Goal: Transaction & Acquisition: Purchase product/service

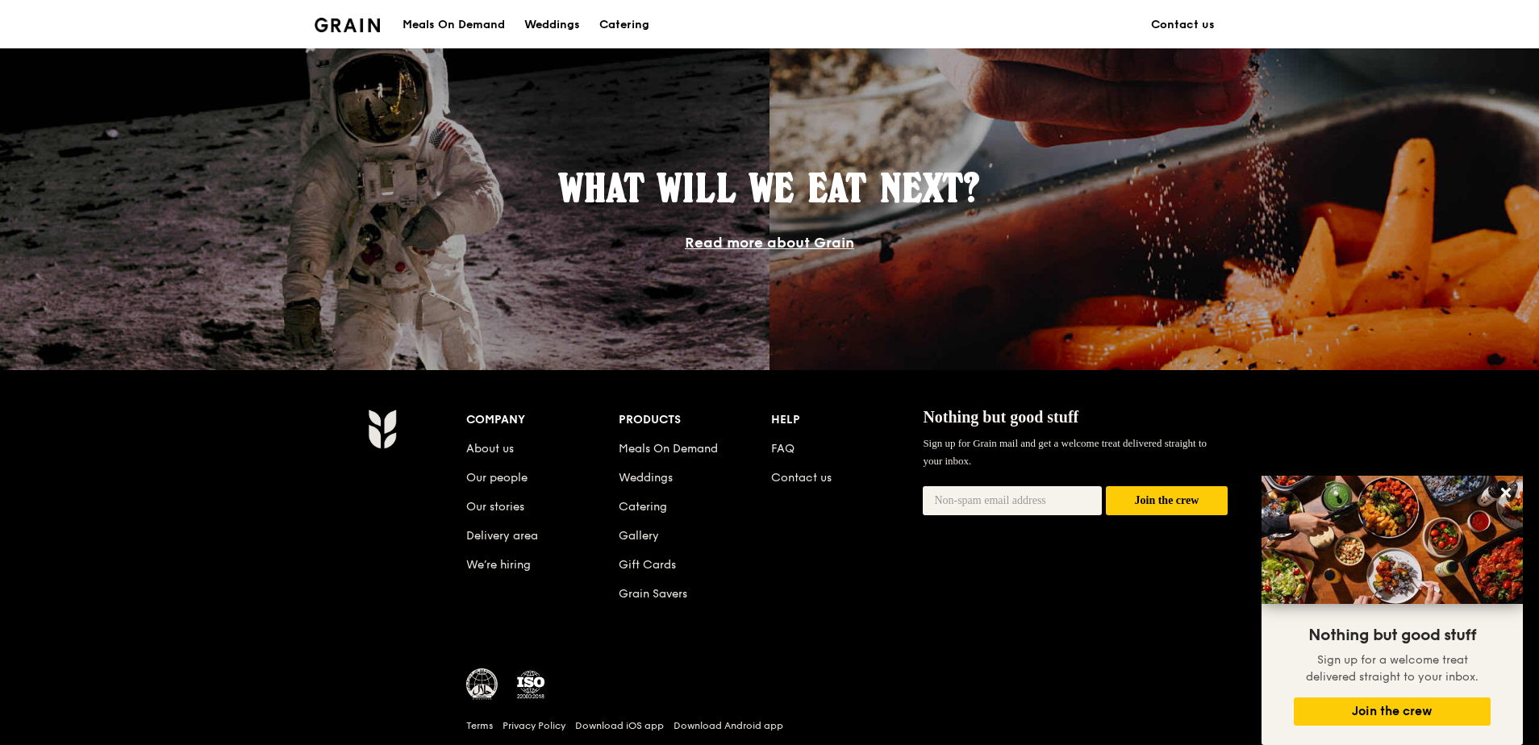
scroll to position [1371, 0]
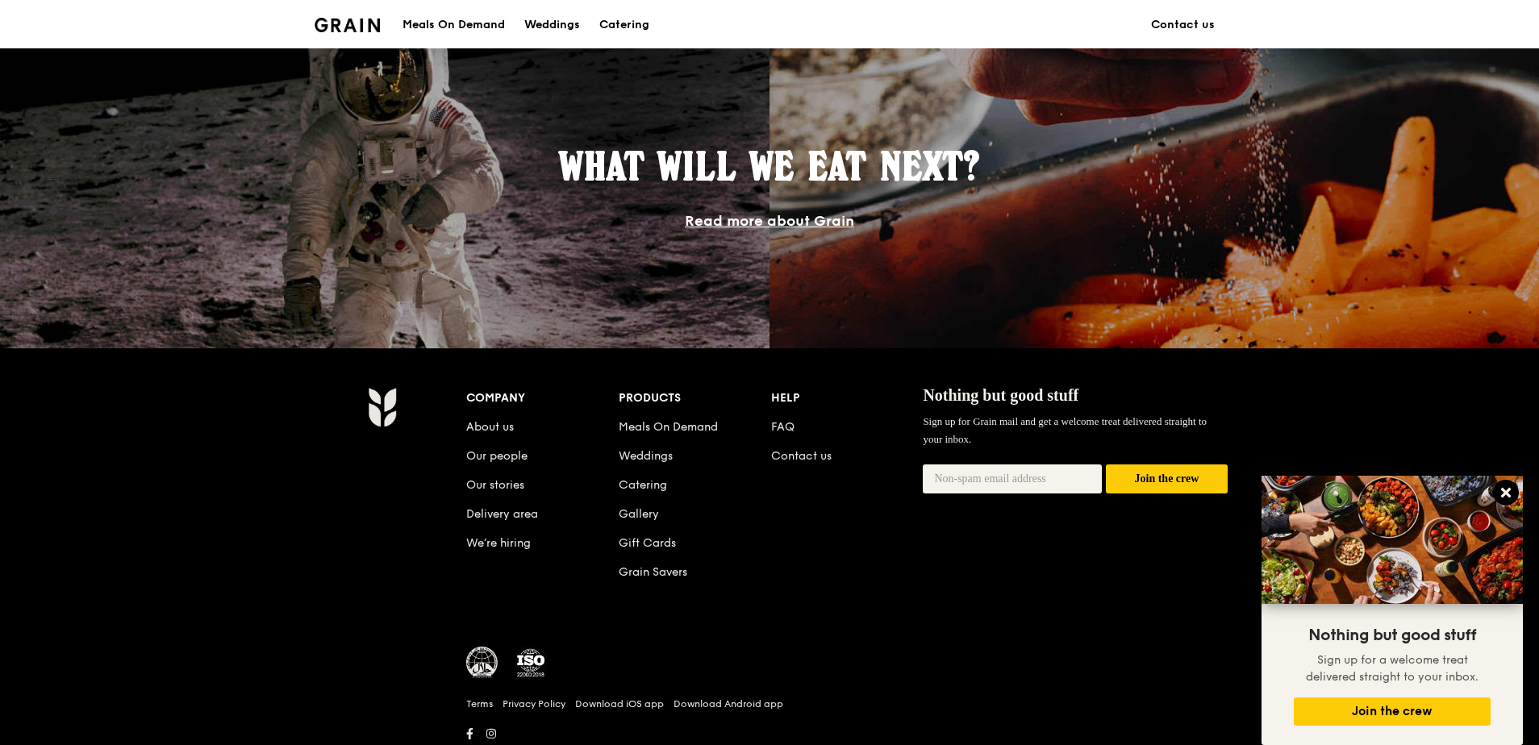
click at [1508, 492] on icon at bounding box center [1506, 493] width 10 height 10
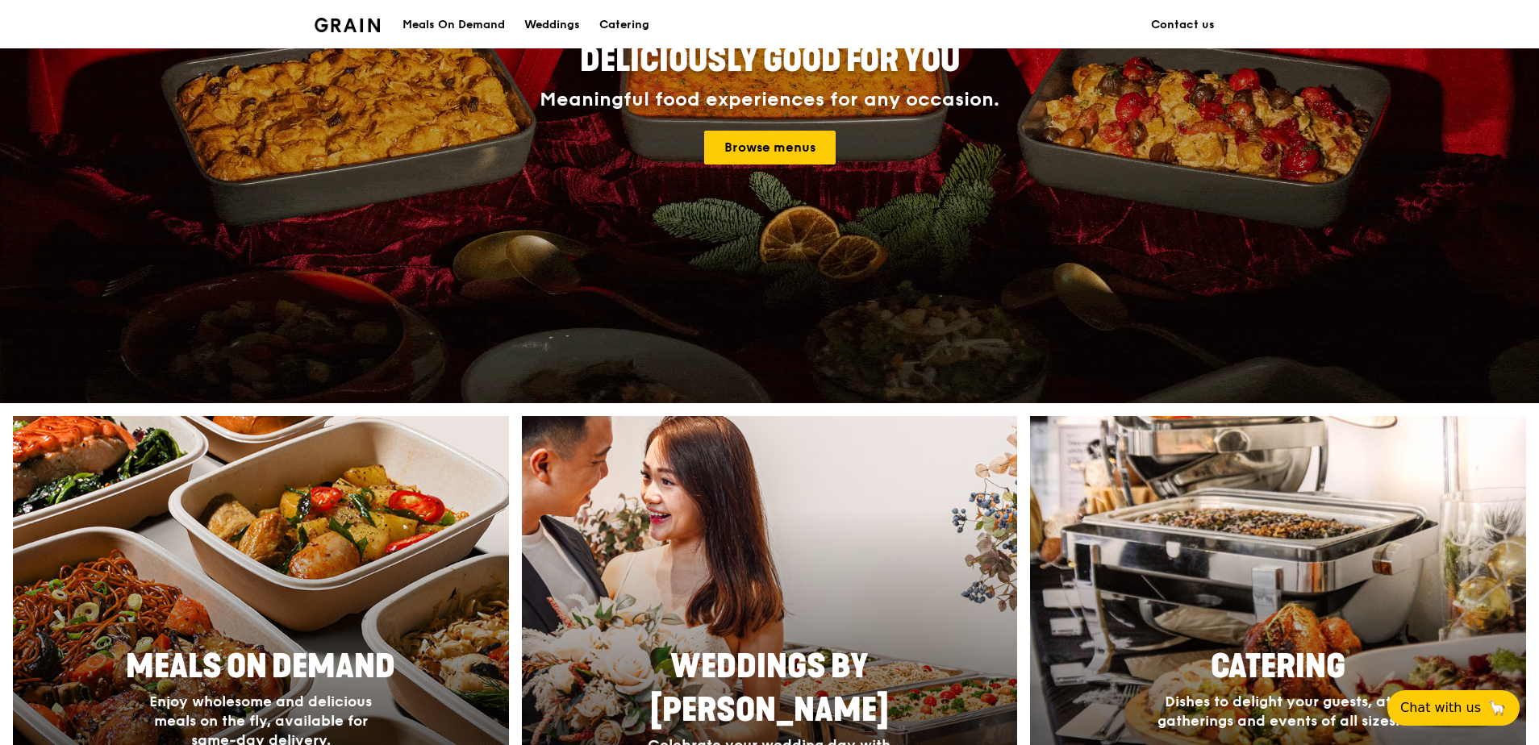
scroll to position [0, 0]
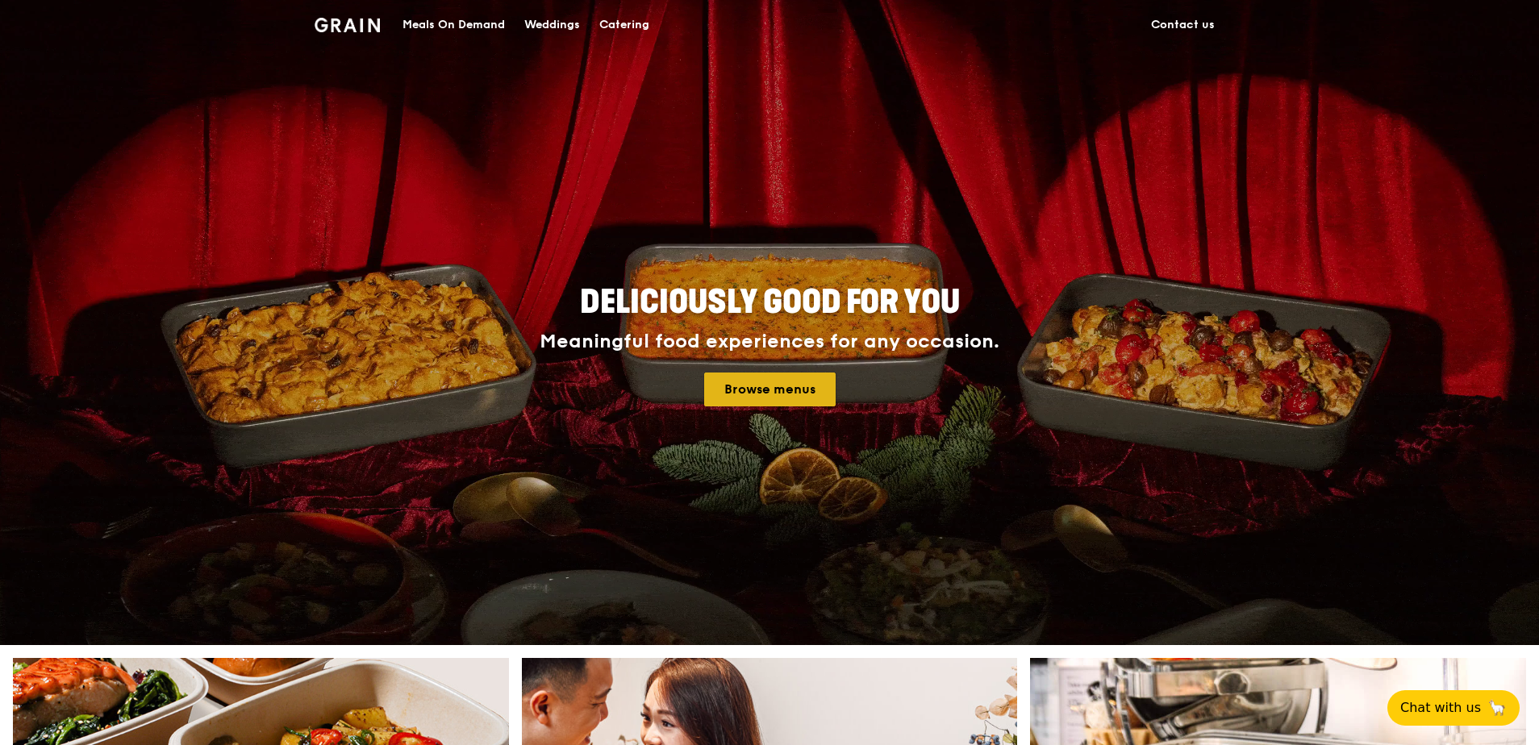
click at [751, 381] on link "Browse menus" at bounding box center [769, 390] width 131 height 34
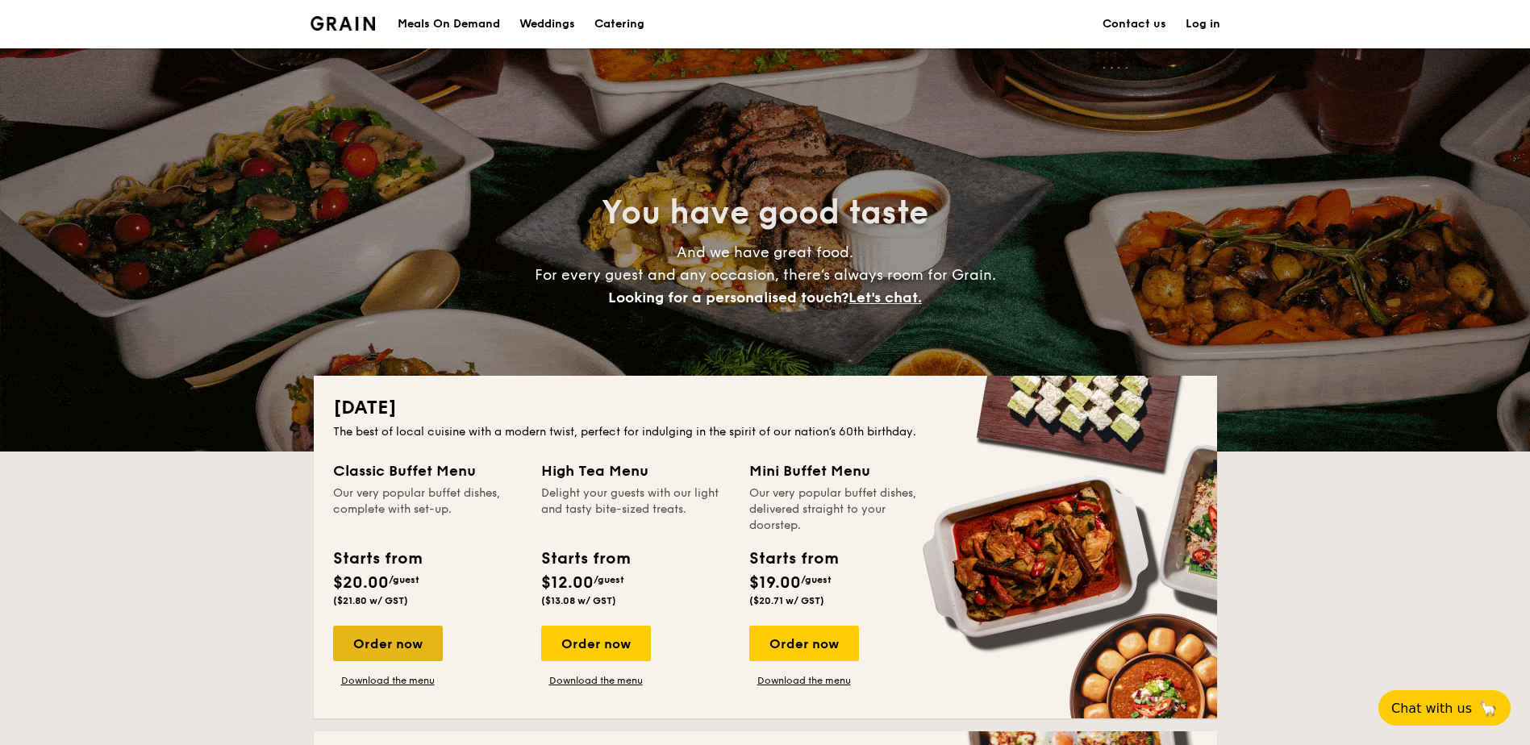
click at [407, 642] on div "Order now" at bounding box center [388, 643] width 110 height 35
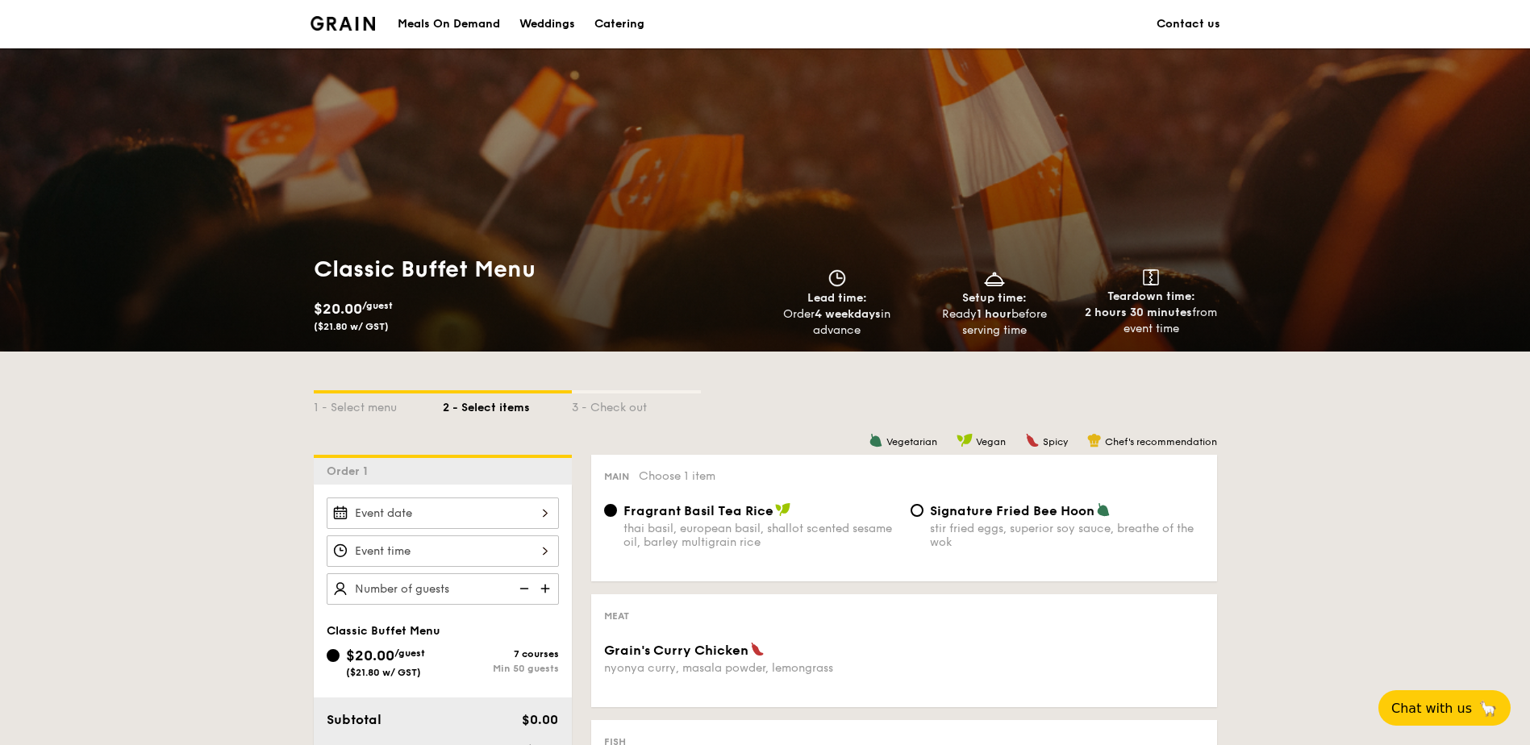
click at [361, 29] on img at bounding box center [342, 23] width 65 height 15
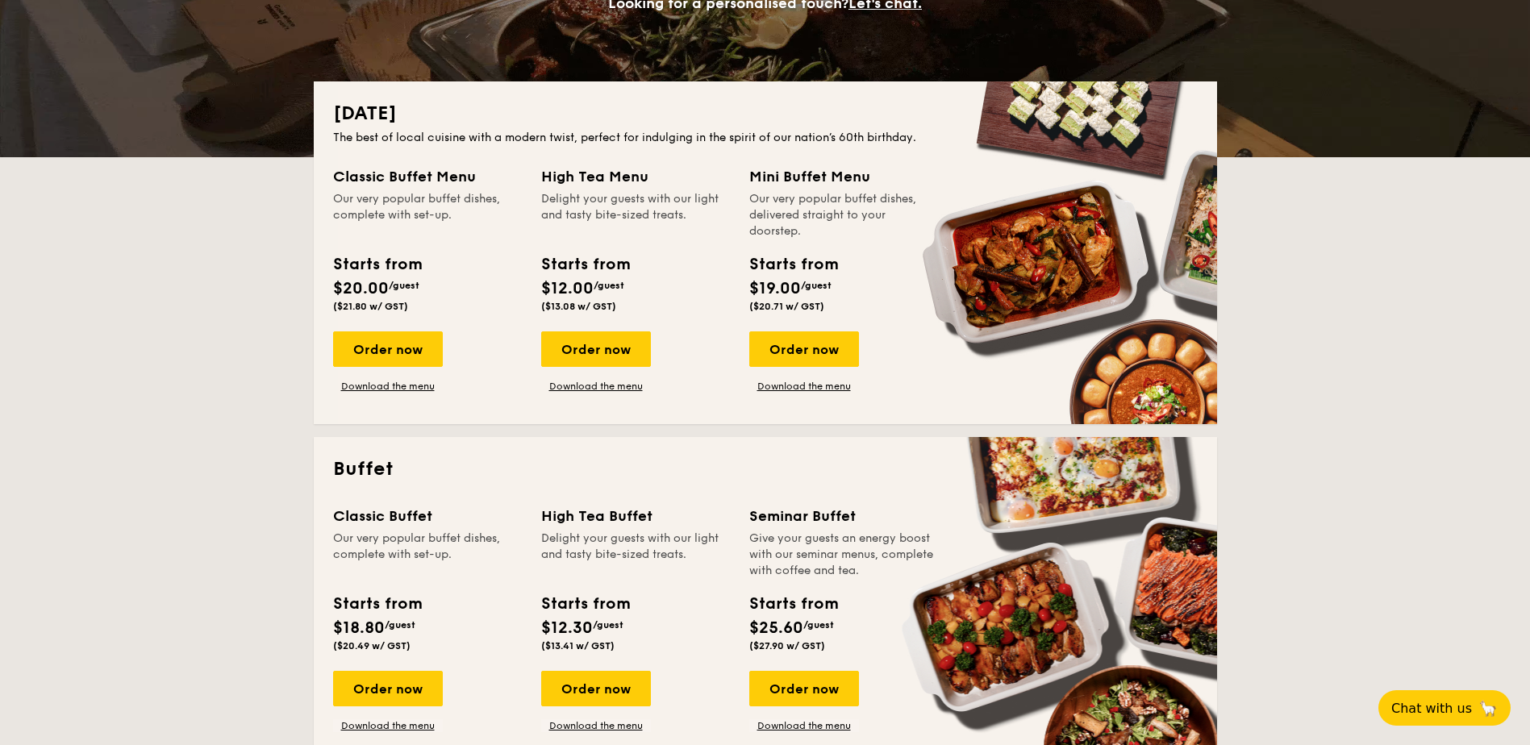
scroll to position [323, 0]
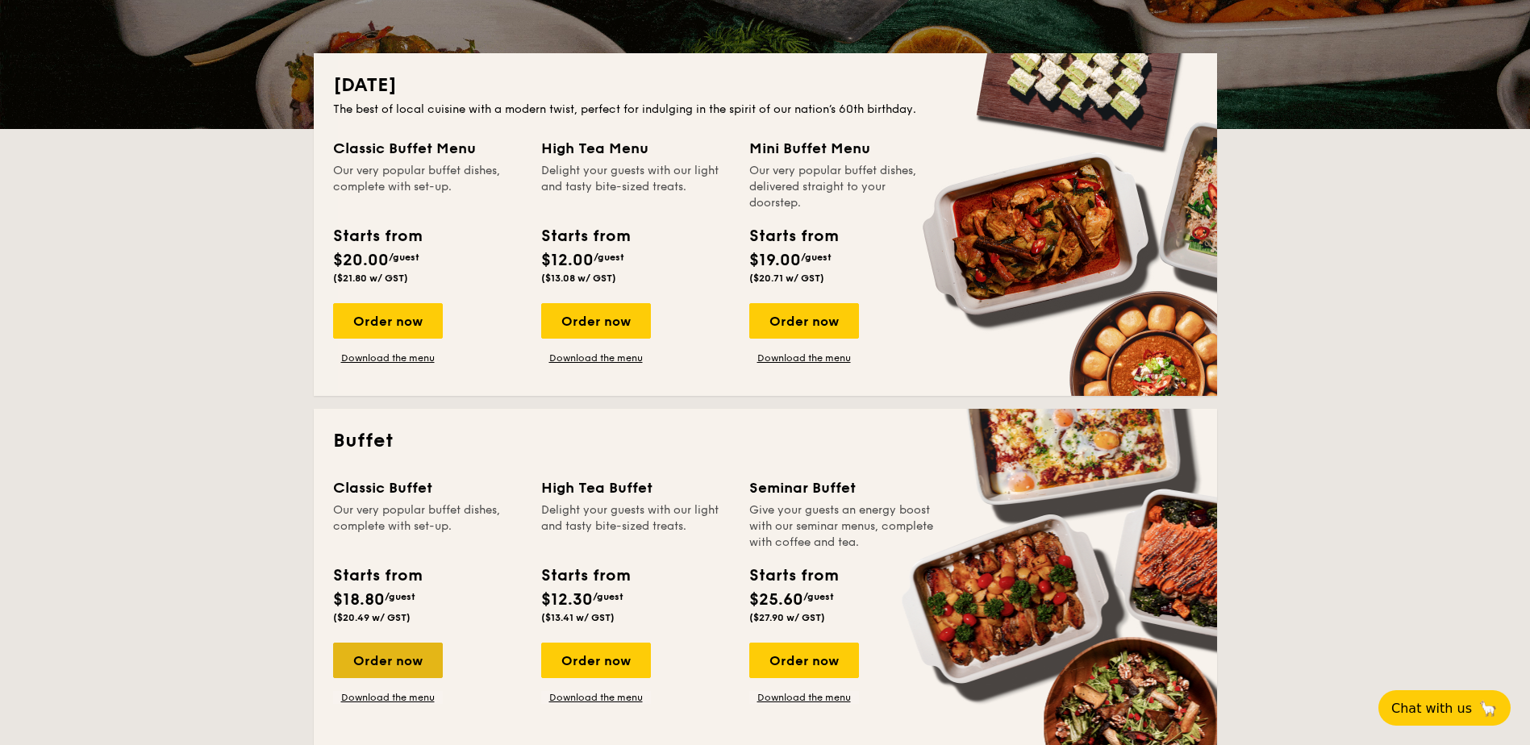
click at [385, 662] on div "Order now" at bounding box center [388, 660] width 110 height 35
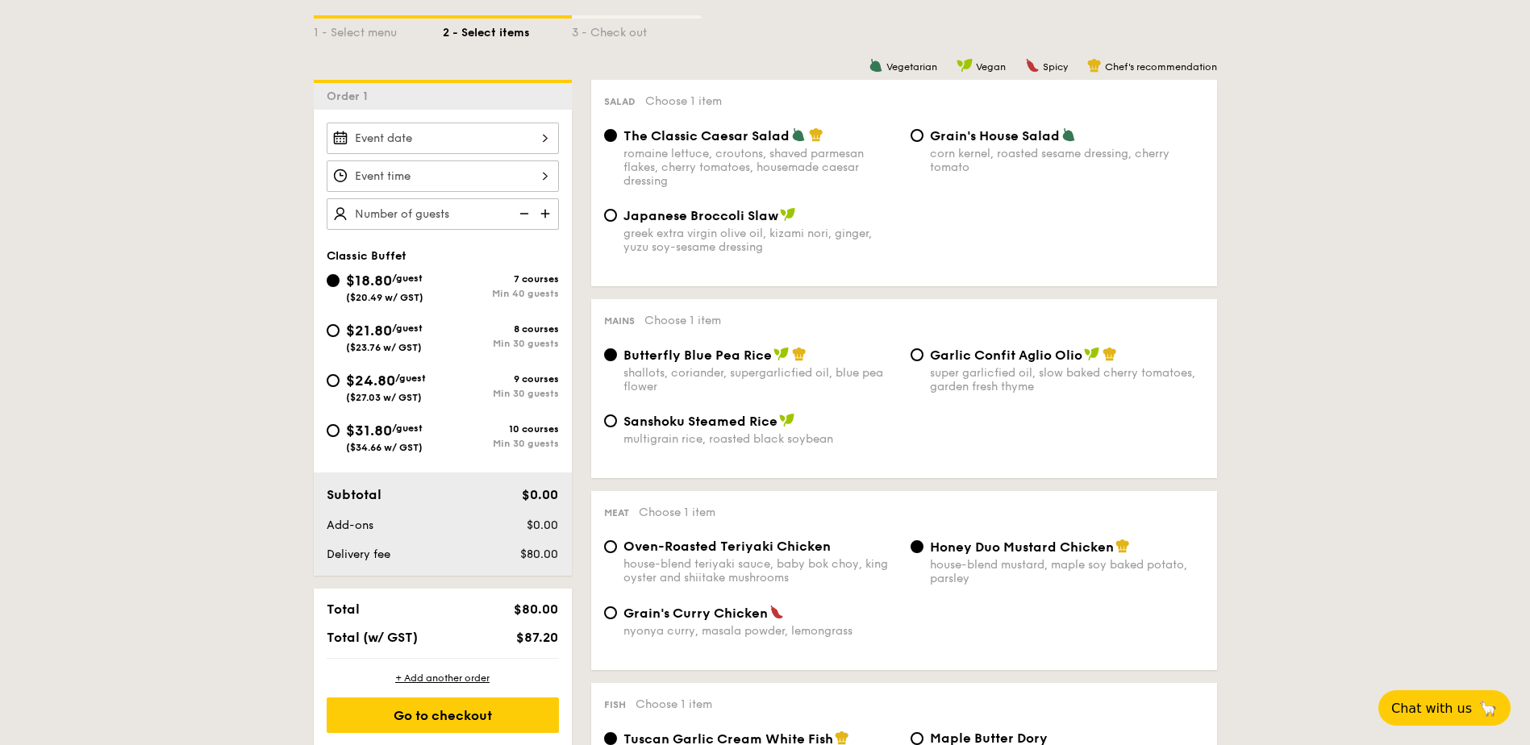
scroll to position [323, 0]
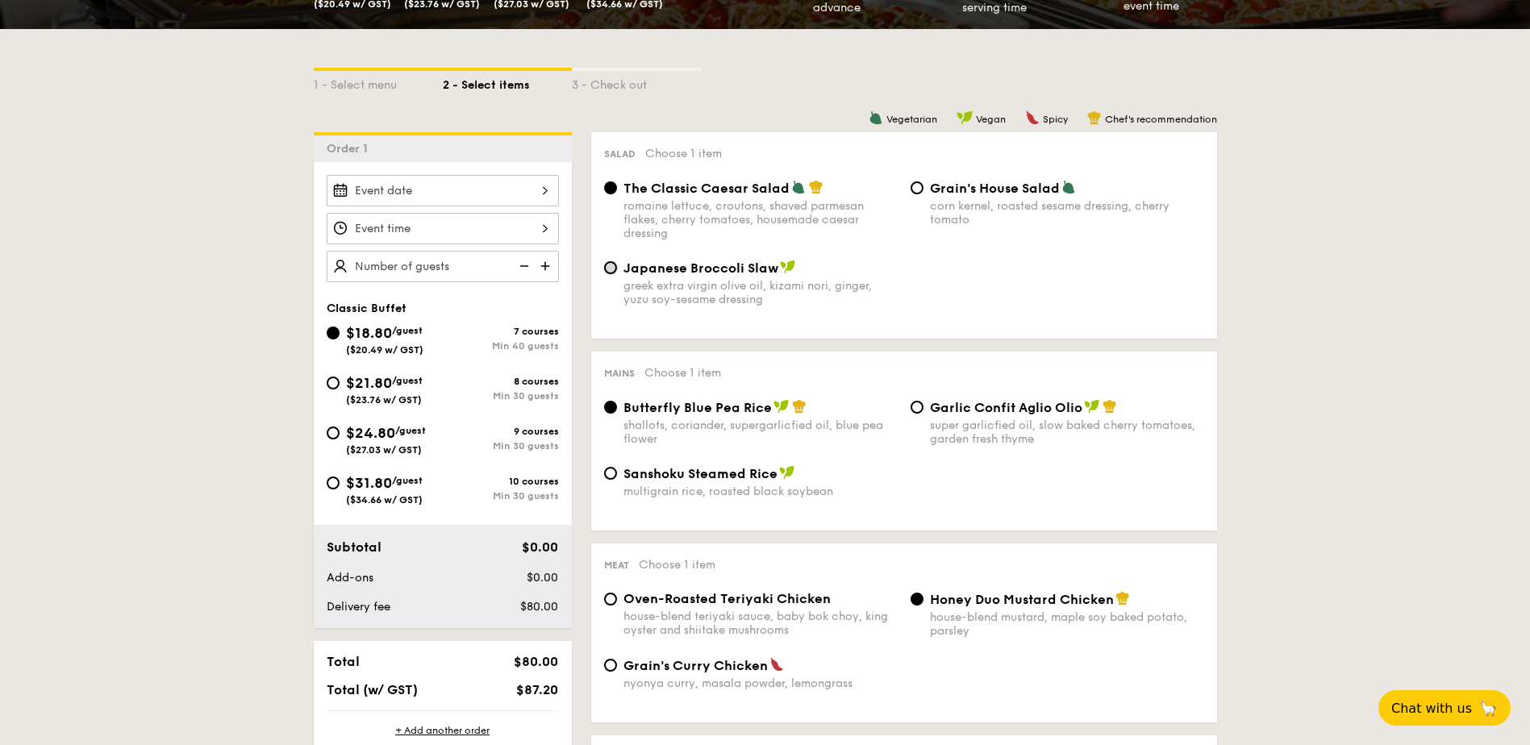
click at [614, 271] on input "Japanese Broccoli Slaw greek extra virgin olive oil, kizami nori, ginger, yuzu …" at bounding box center [610, 267] width 13 height 13
radio input "true"
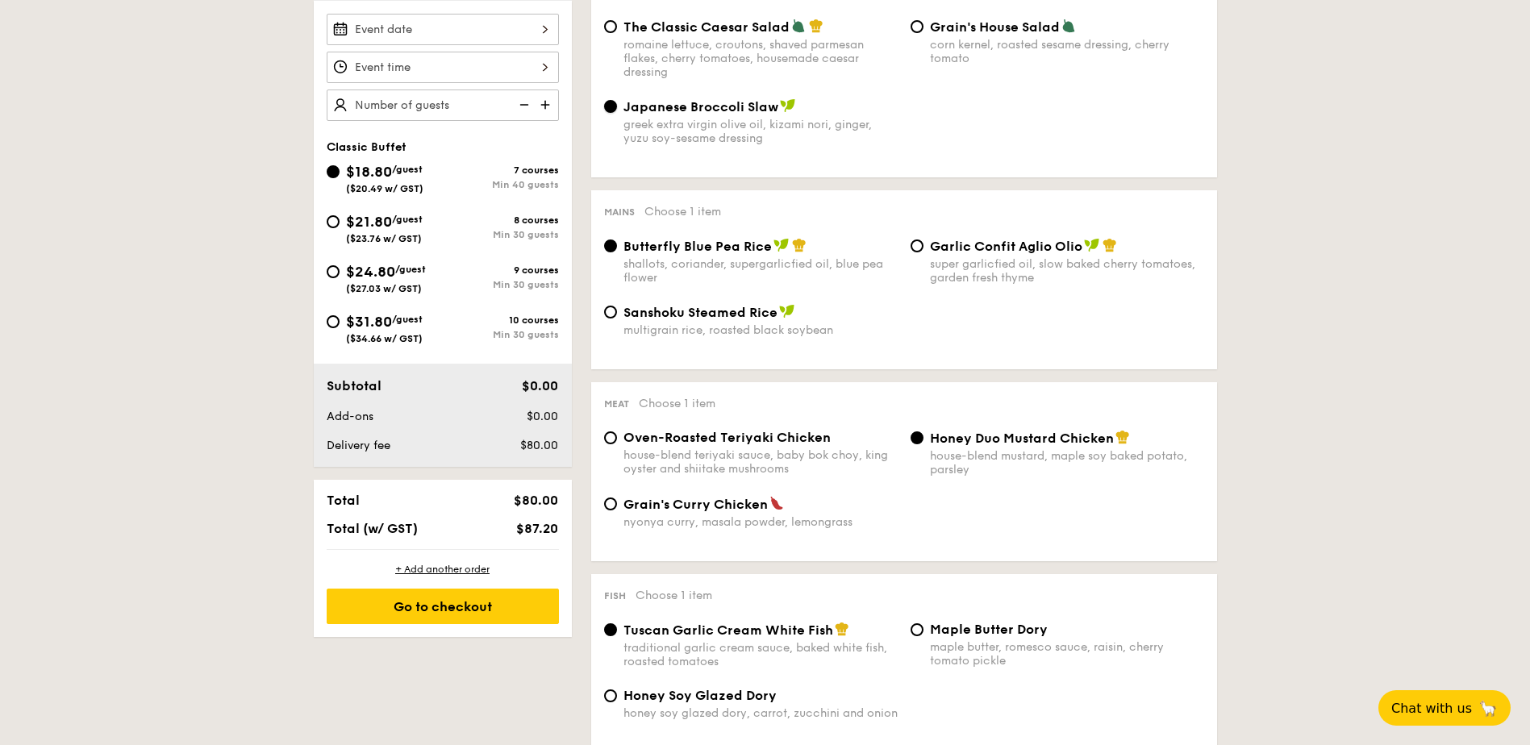
scroll to position [564, 0]
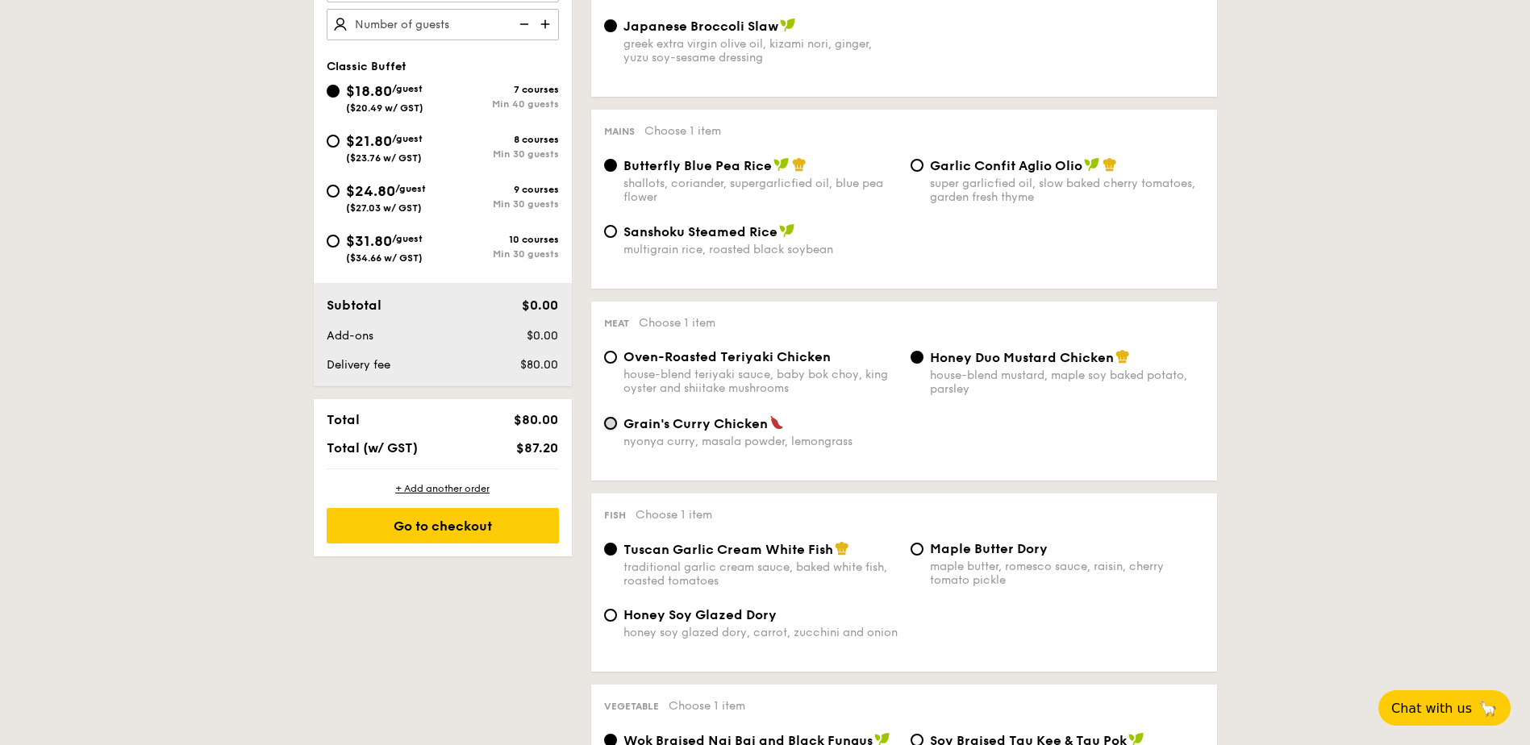
click at [606, 425] on input "Grain's Curry Chicken nyonya curry, masala powder, lemongrass" at bounding box center [610, 423] width 13 height 13
radio input "true"
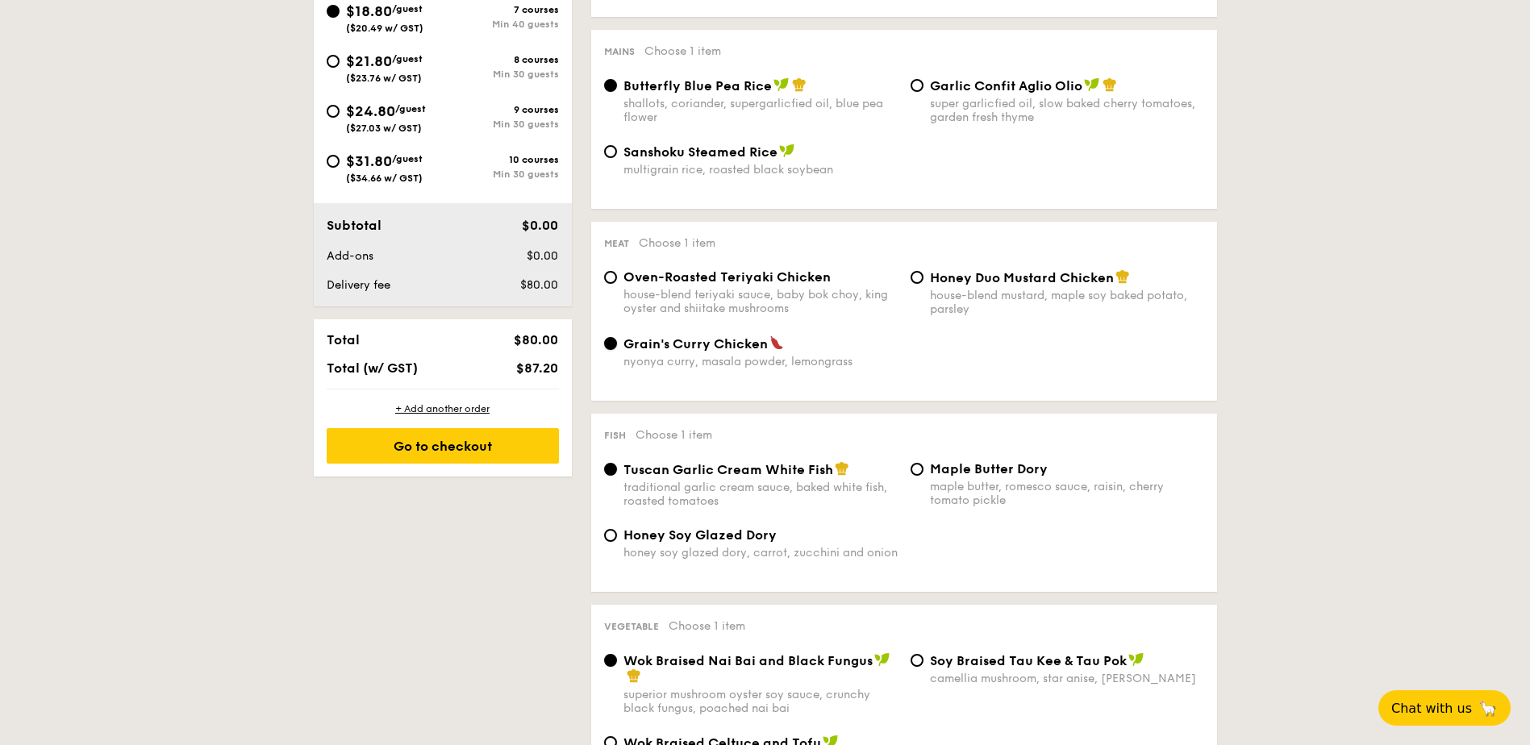
scroll to position [645, 0]
click at [623, 535] on span "Honey Soy Glazed Dory" at bounding box center [699, 534] width 153 height 15
click at [617, 535] on input "Honey Soy Glazed Dory honey soy glazed dory, carrot, zucchini and onion" at bounding box center [610, 534] width 13 height 13
radio input "true"
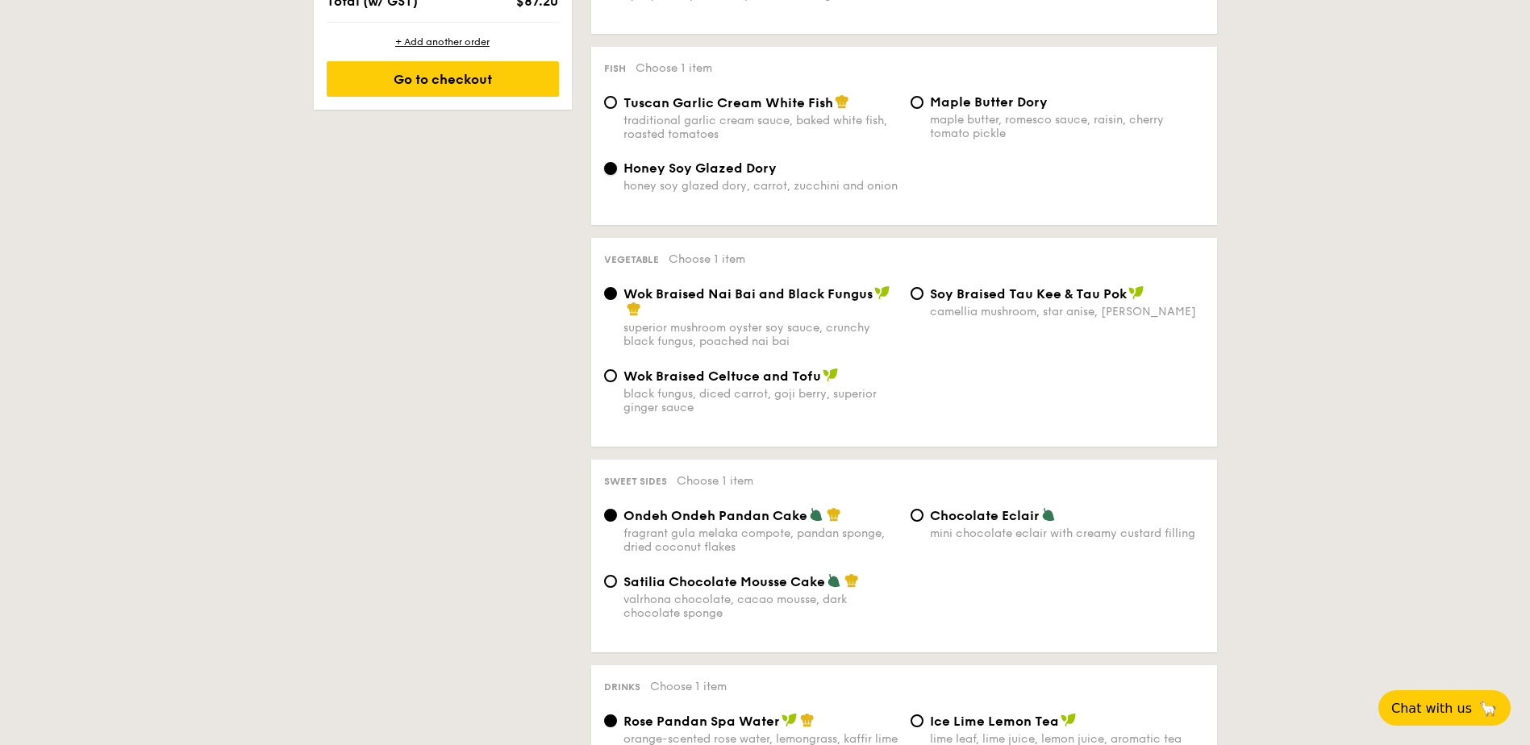
scroll to position [1048, 0]
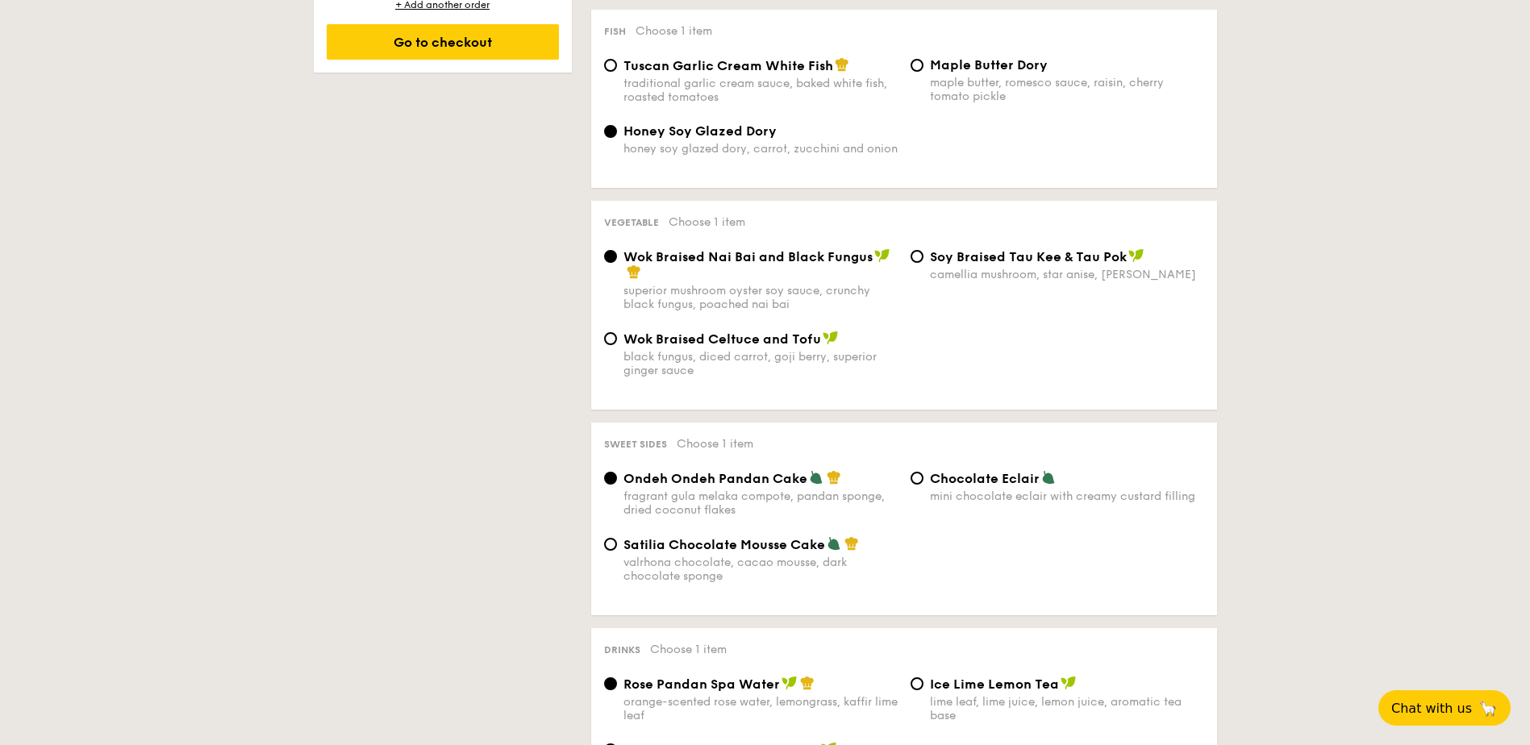
click at [940, 257] on span "⁠Soy Braised Tau Kee & Tau Pok" at bounding box center [1028, 256] width 197 height 15
click at [923, 257] on input "⁠Soy Braised Tau Kee & Tau Pok camellia mushroom, star anise, goji berry" at bounding box center [916, 256] width 13 height 13
radio input "true"
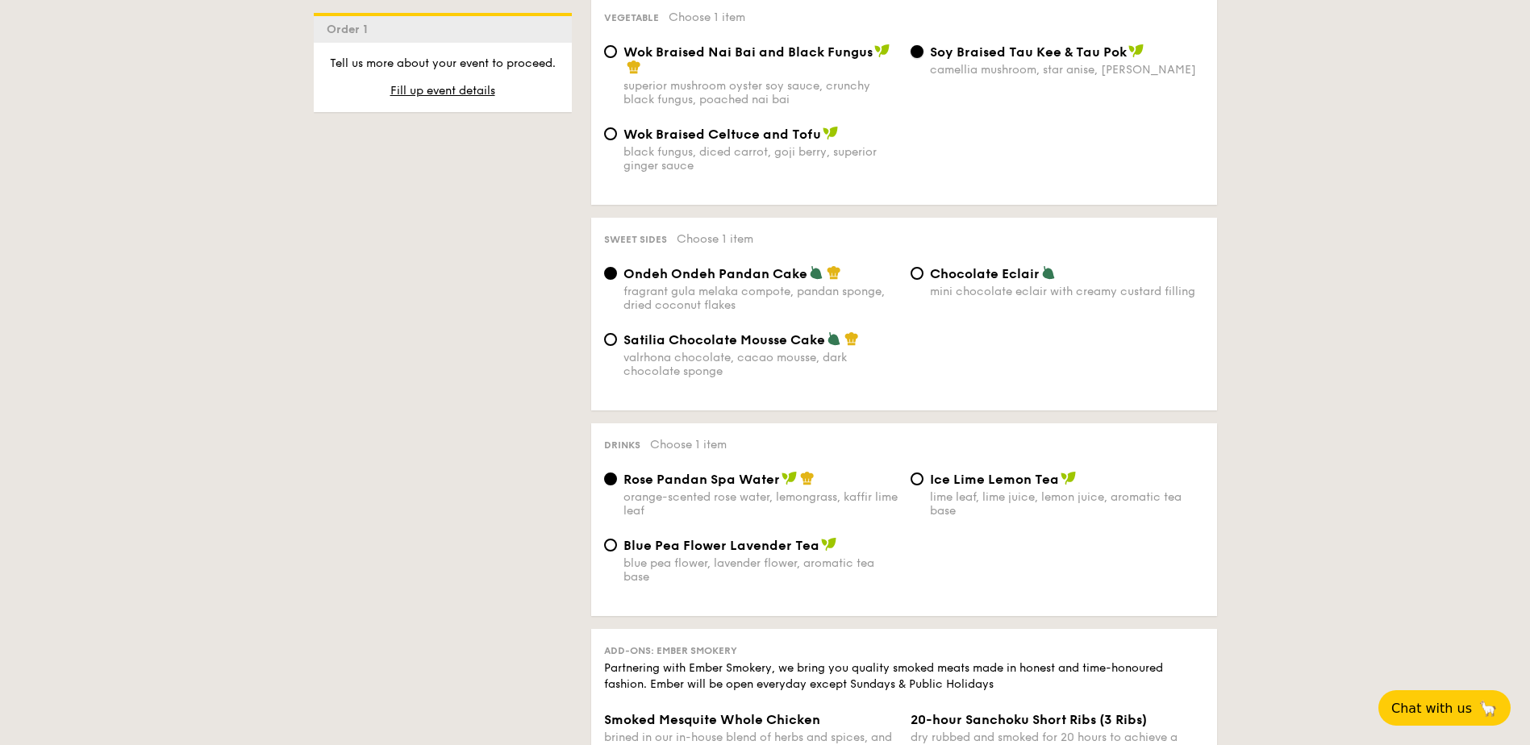
scroll to position [1290, 0]
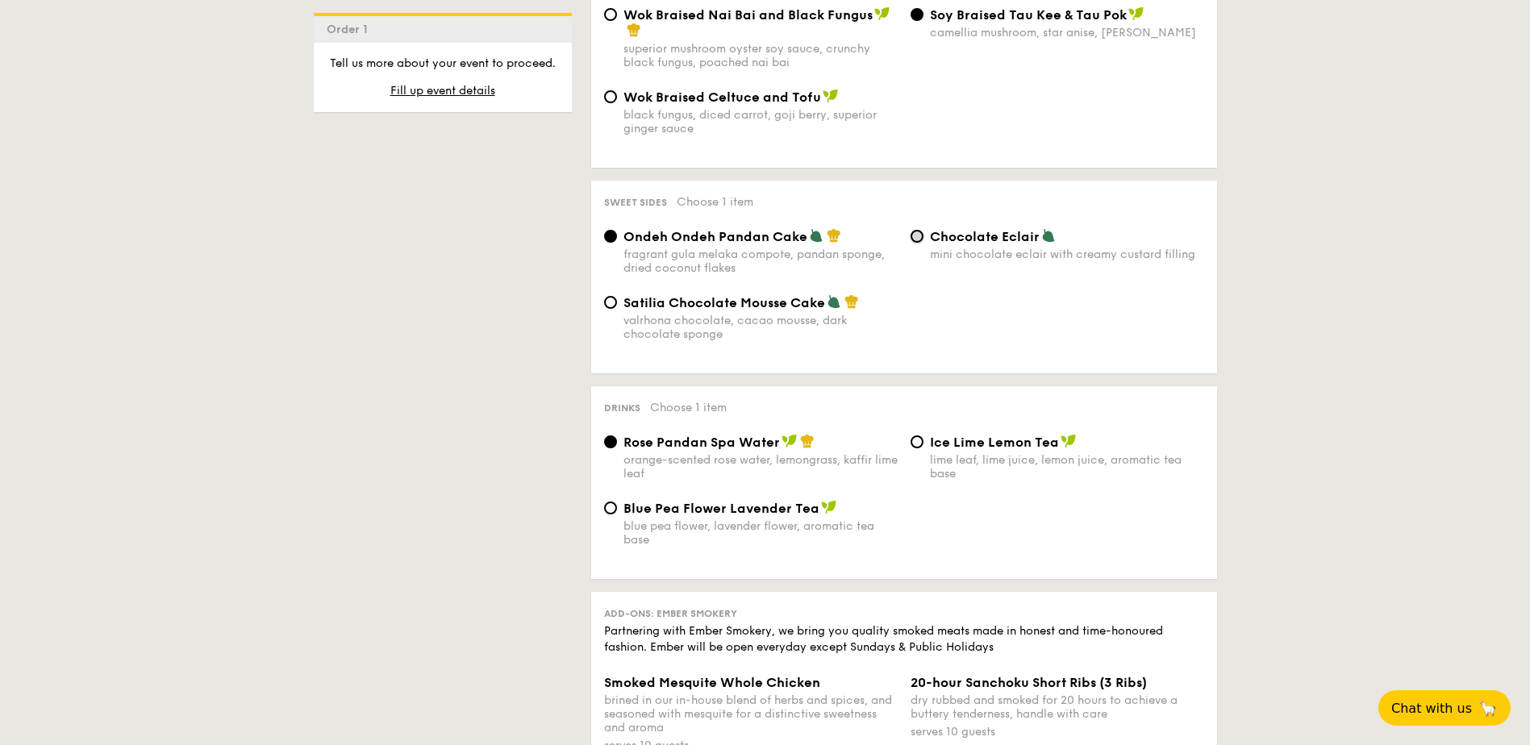
click at [918, 230] on input "Chocolate Eclair mini chocolate eclair with creamy custard filling" at bounding box center [916, 236] width 13 height 13
radio input "true"
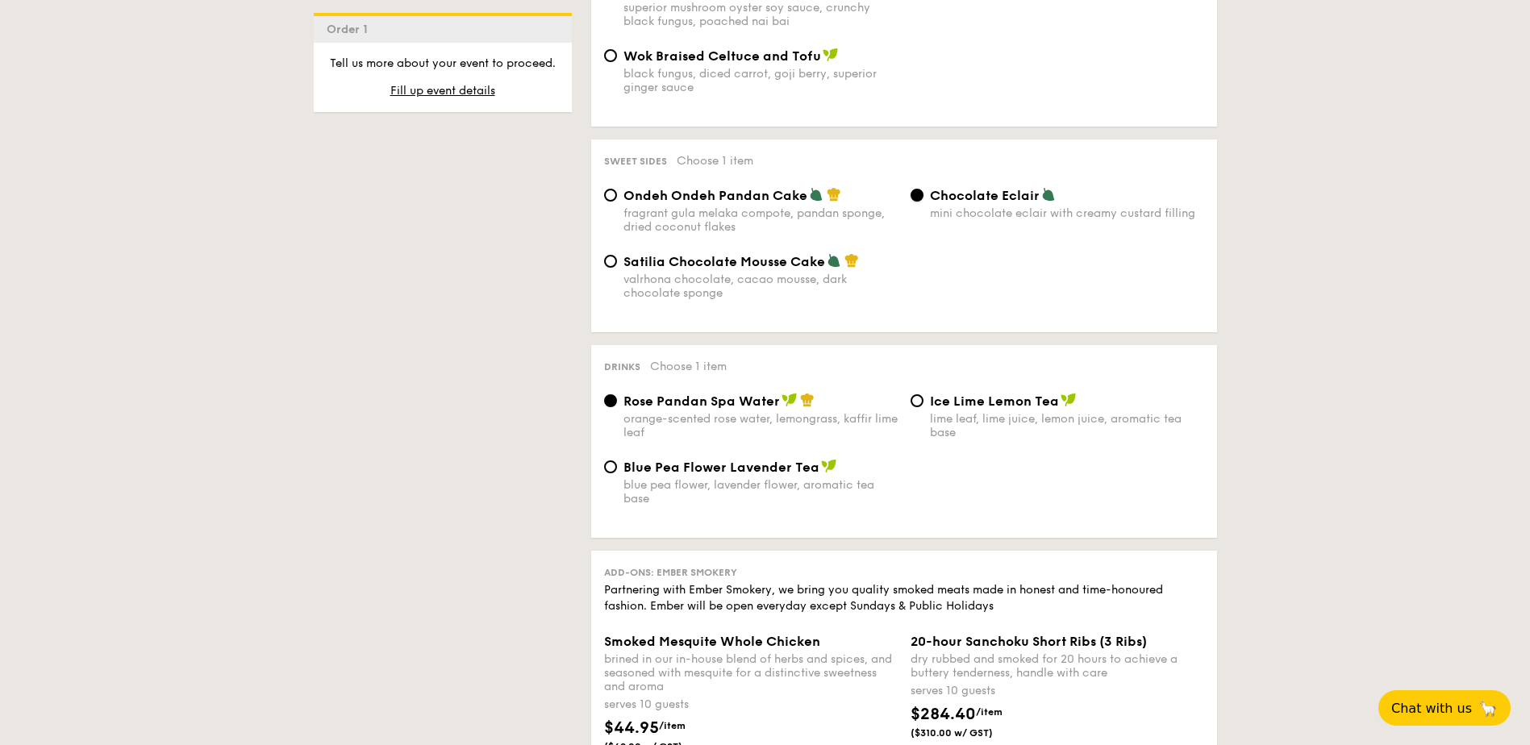
scroll to position [1371, 0]
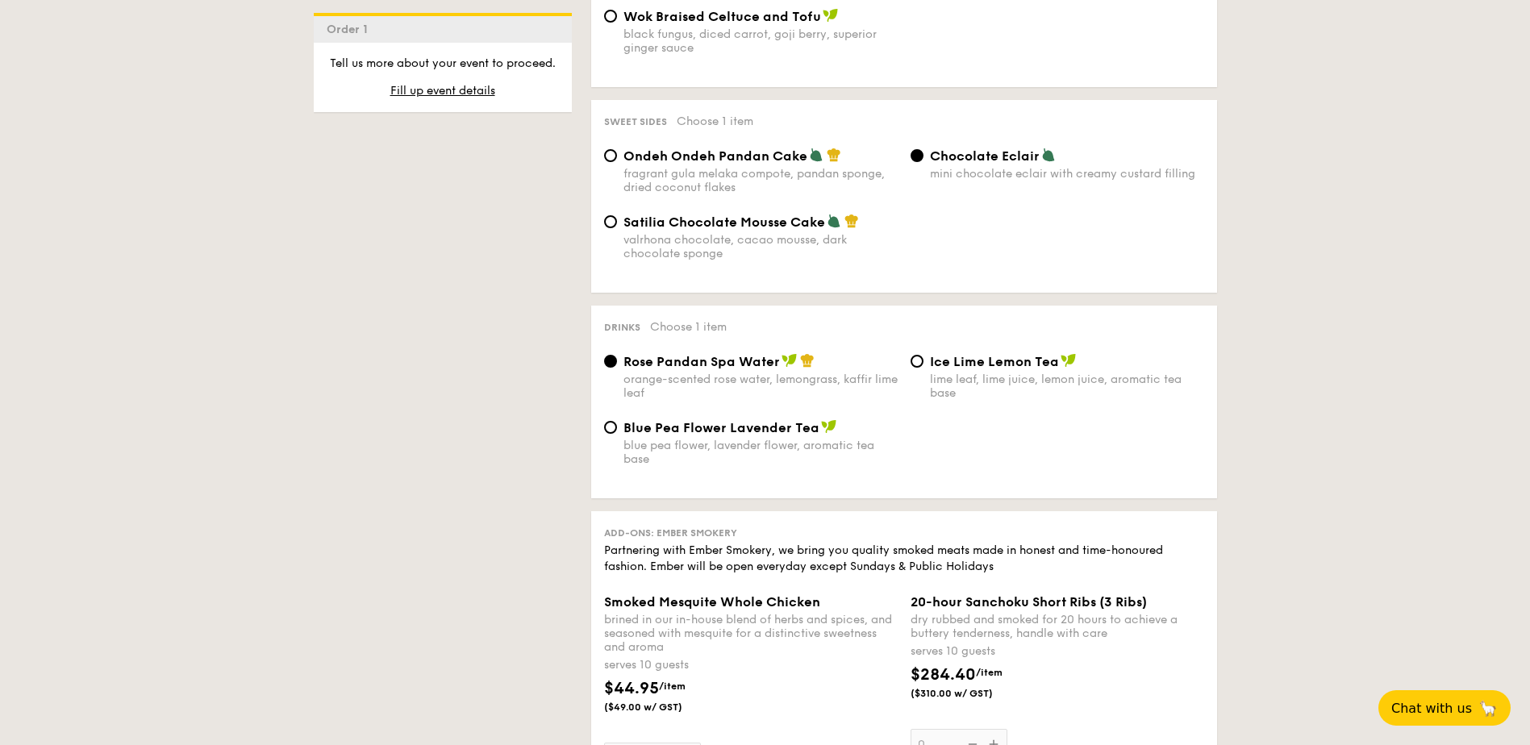
click at [642, 232] on div "Satilia Chocolate Mousse Cake valrhona chocolate, cacao mousse, dark chocolate …" at bounding box center [760, 237] width 274 height 47
click at [617, 228] on input "Satilia Chocolate Mousse Cake valrhona chocolate, cacao mousse, dark chocolate …" at bounding box center [610, 221] width 13 height 13
radio input "true"
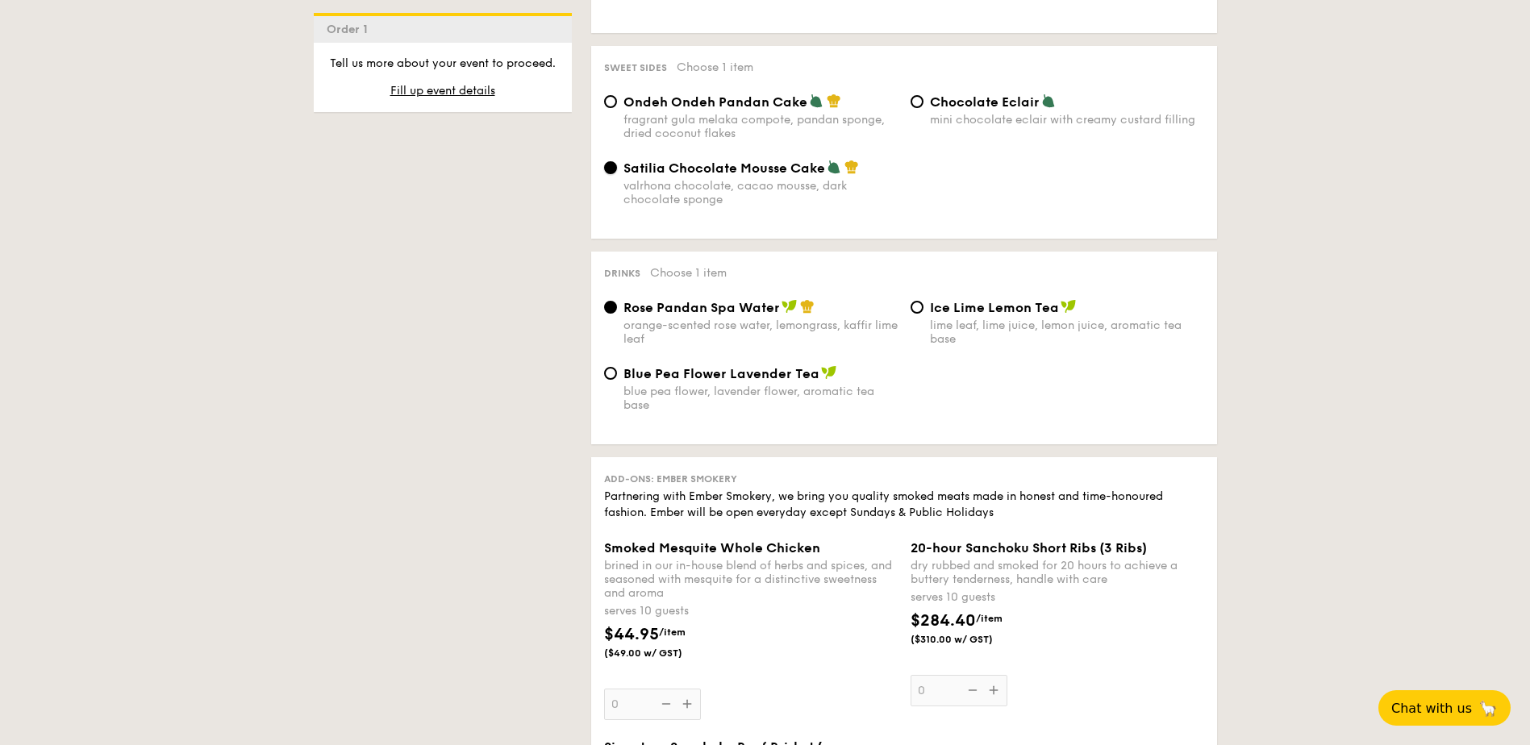
scroll to position [1451, 0]
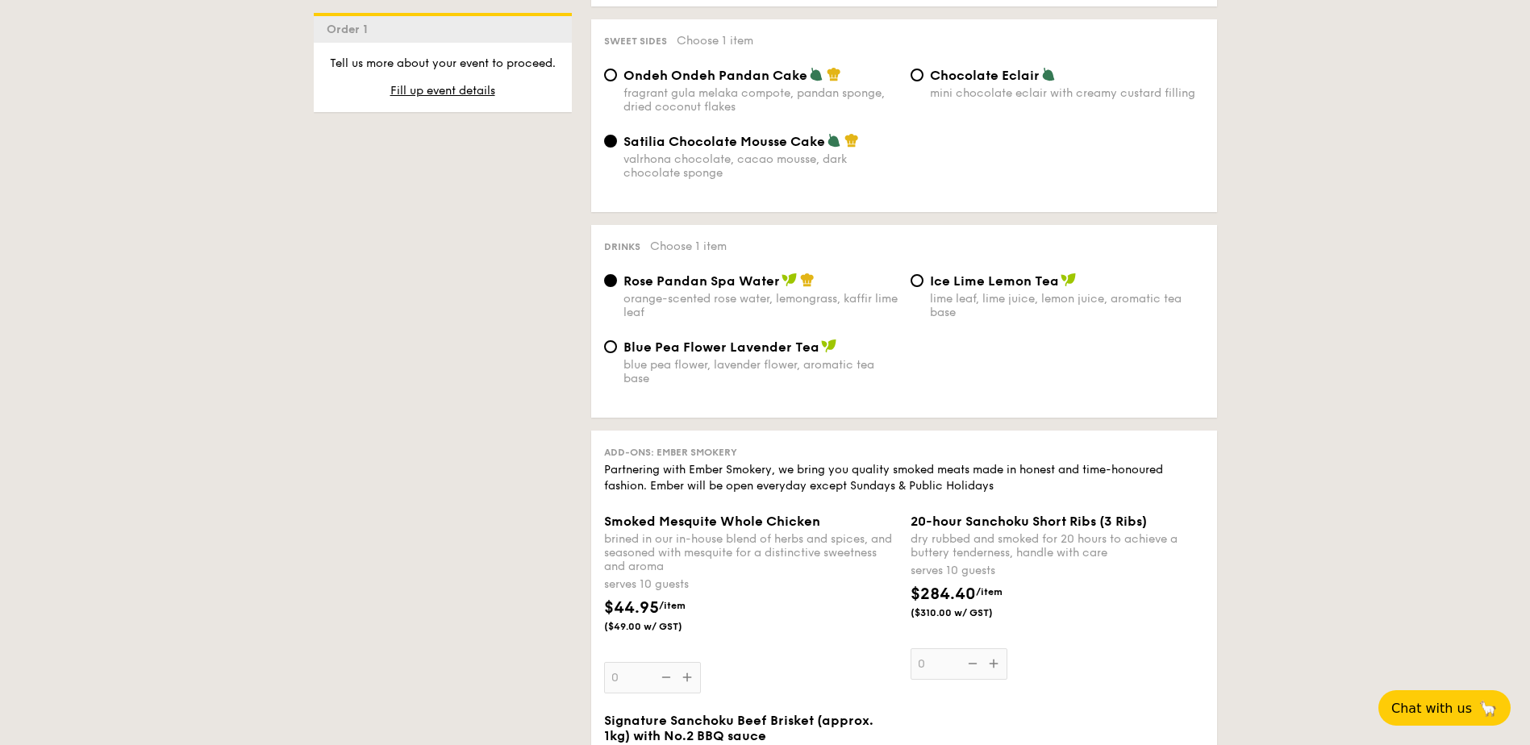
click at [908, 288] on div "Ice Lime Lemon Tea lime leaf, lime juice, lemon juice, aromatic tea base" at bounding box center [1057, 296] width 306 height 47
click at [913, 282] on input "Ice Lime Lemon Tea lime leaf, lime juice, lemon juice, aromatic tea base" at bounding box center [916, 280] width 13 height 13
radio input "true"
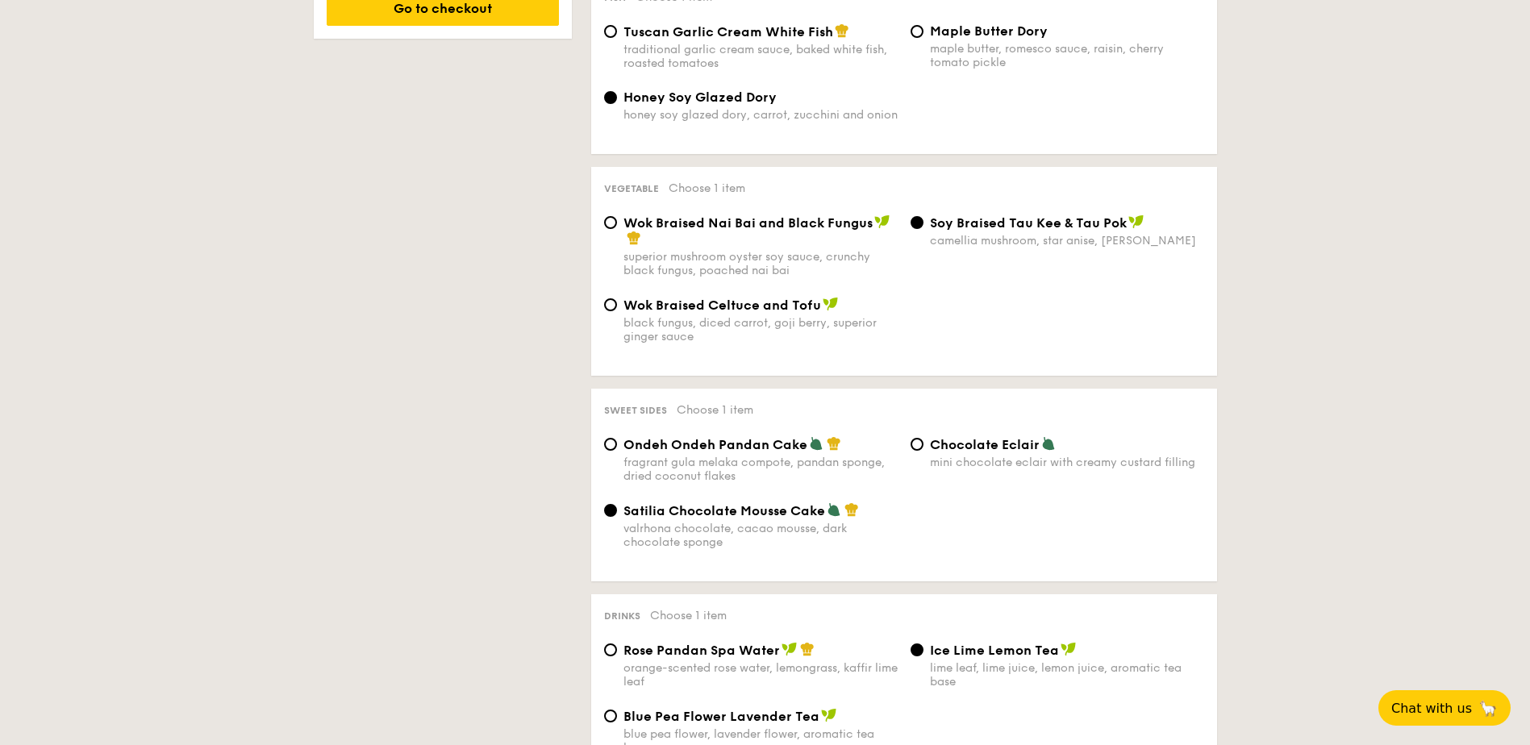
scroll to position [922, 0]
